Goal: Information Seeking & Learning: Find specific fact

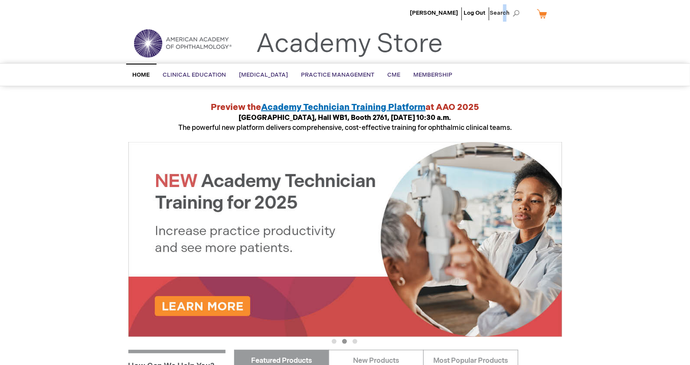
click at [505, 13] on span "Search" at bounding box center [506, 12] width 33 height 17
type input "brochures"
click at [512, 7] on button "Search" at bounding box center [515, 14] width 7 height 14
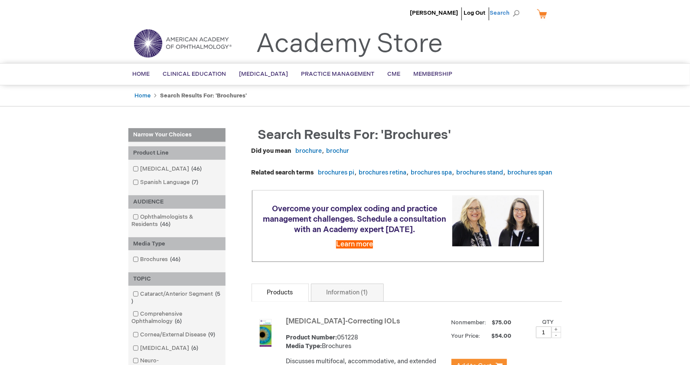
click at [517, 14] on span "Search" at bounding box center [506, 12] width 33 height 17
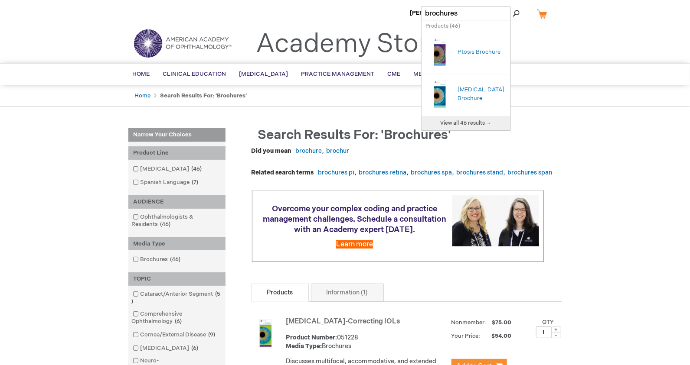
click at [477, 11] on input "brochures" at bounding box center [466, 14] width 90 height 14
type input "brochures crosslinking"
click at [512, 7] on button "Search" at bounding box center [515, 14] width 7 height 14
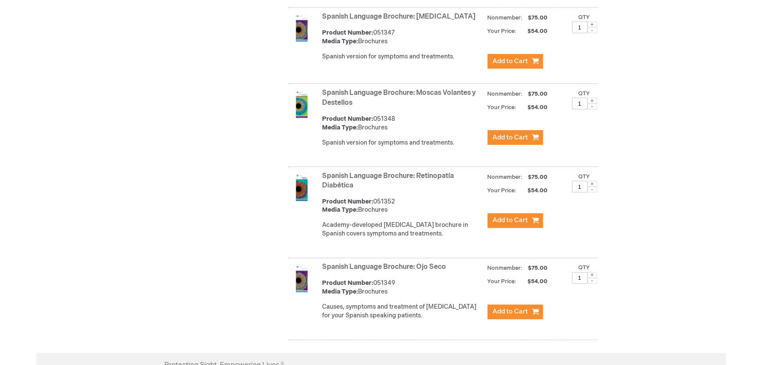
scroll to position [3858, 0]
